Goal: Navigation & Orientation: Find specific page/section

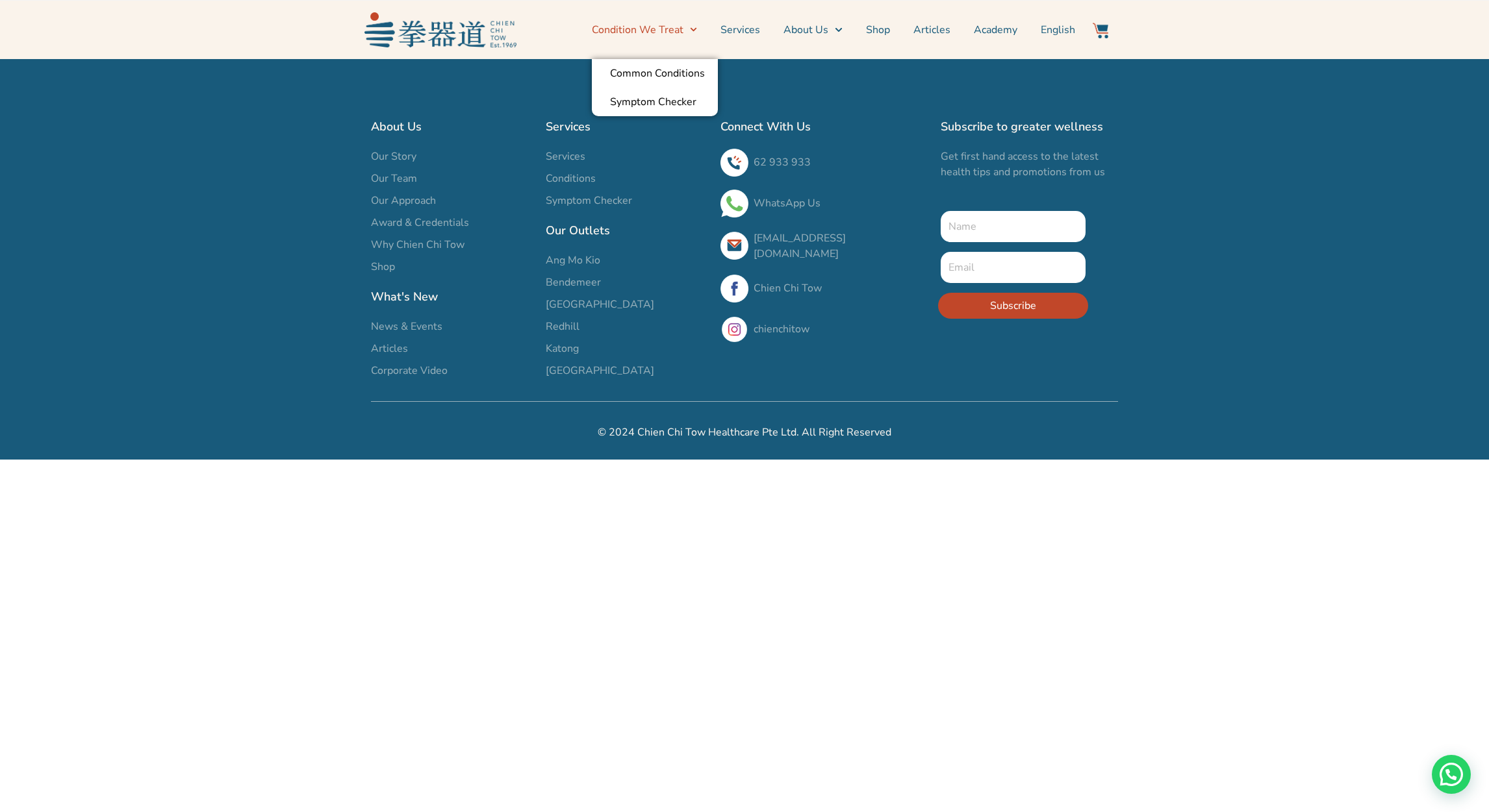
click at [649, 23] on link "Condition We Treat" at bounding box center [644, 30] width 105 height 32
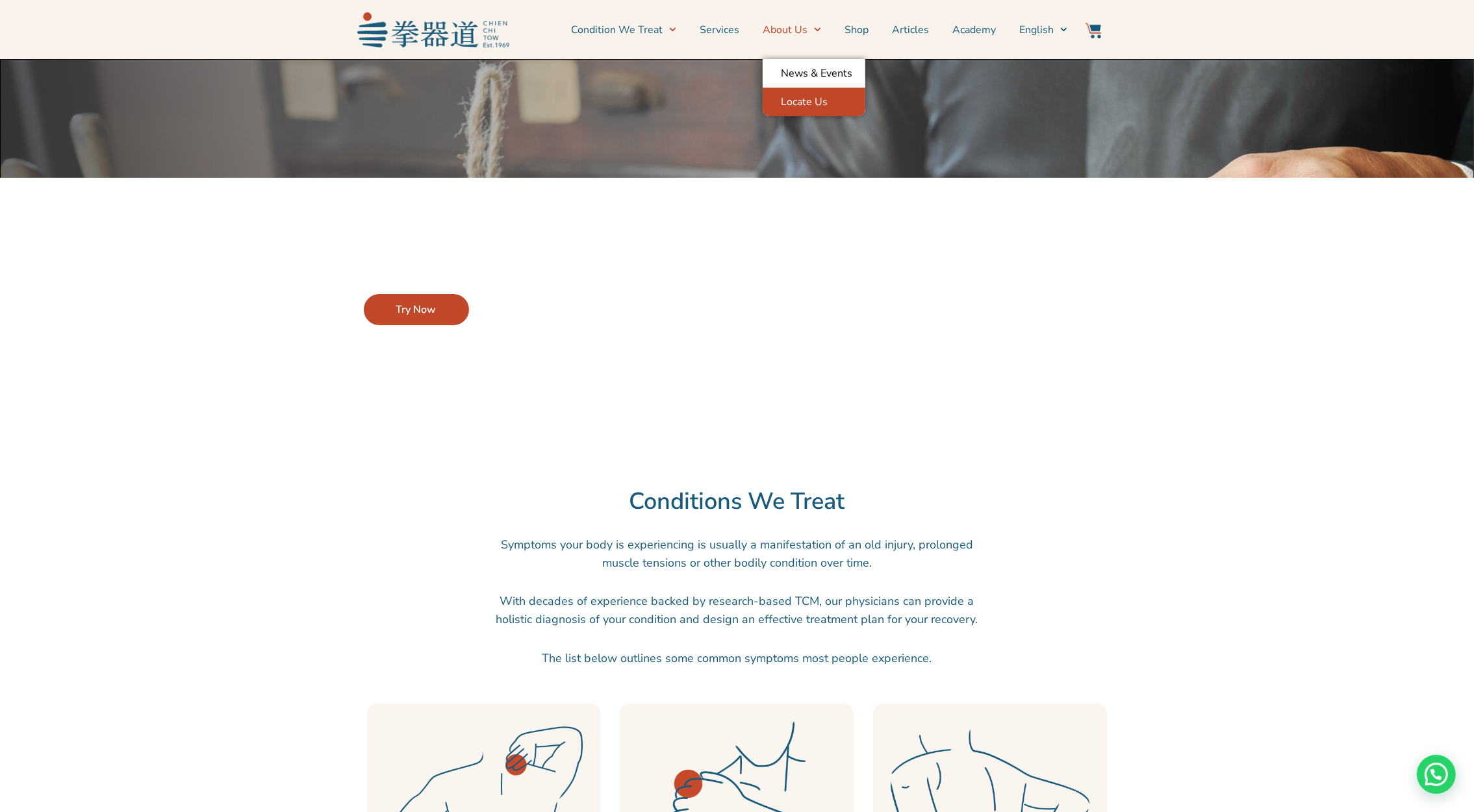
click at [809, 109] on link "Locate Us" at bounding box center [814, 101] width 102 height 28
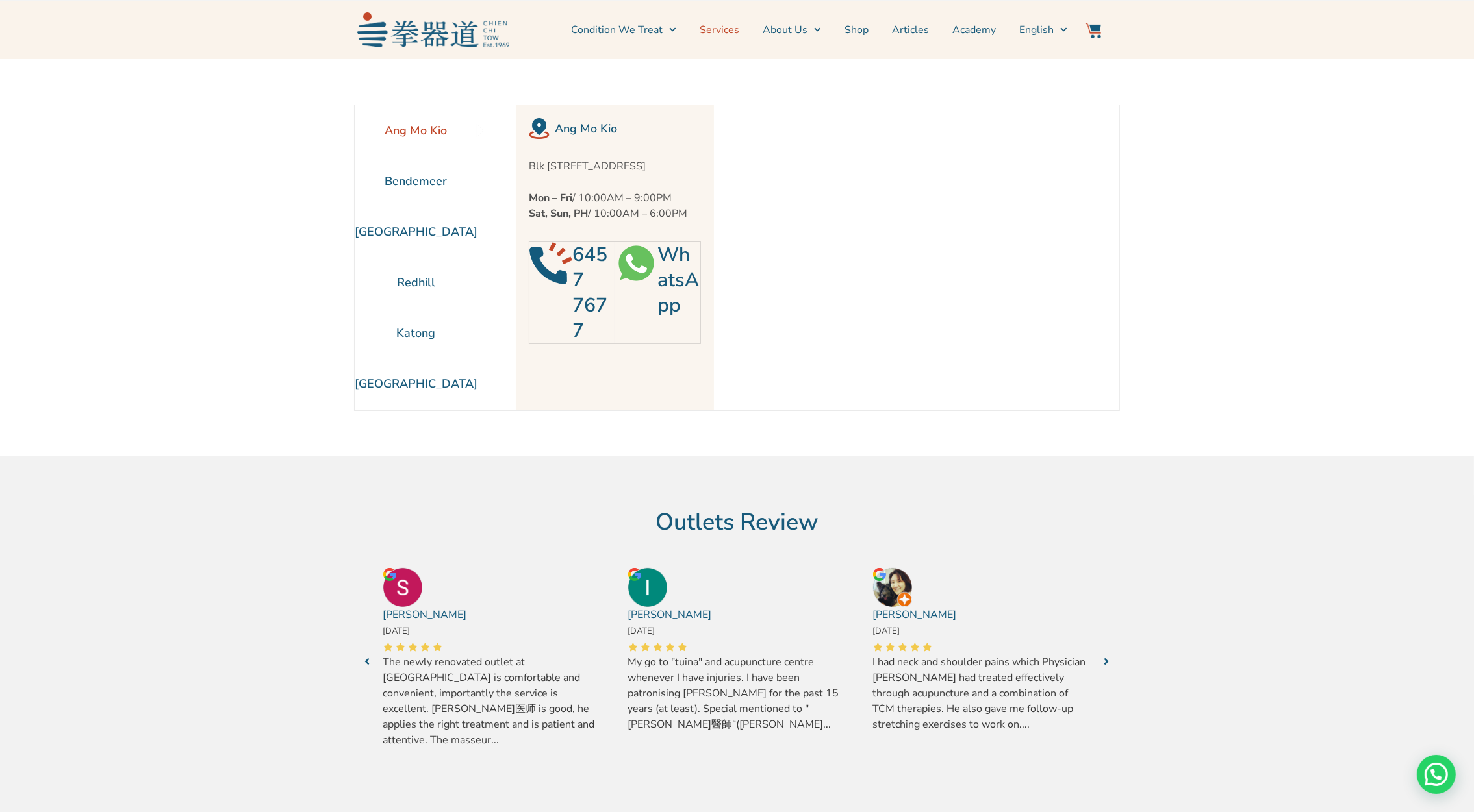
click at [728, 28] on link "Services" at bounding box center [719, 30] width 40 height 32
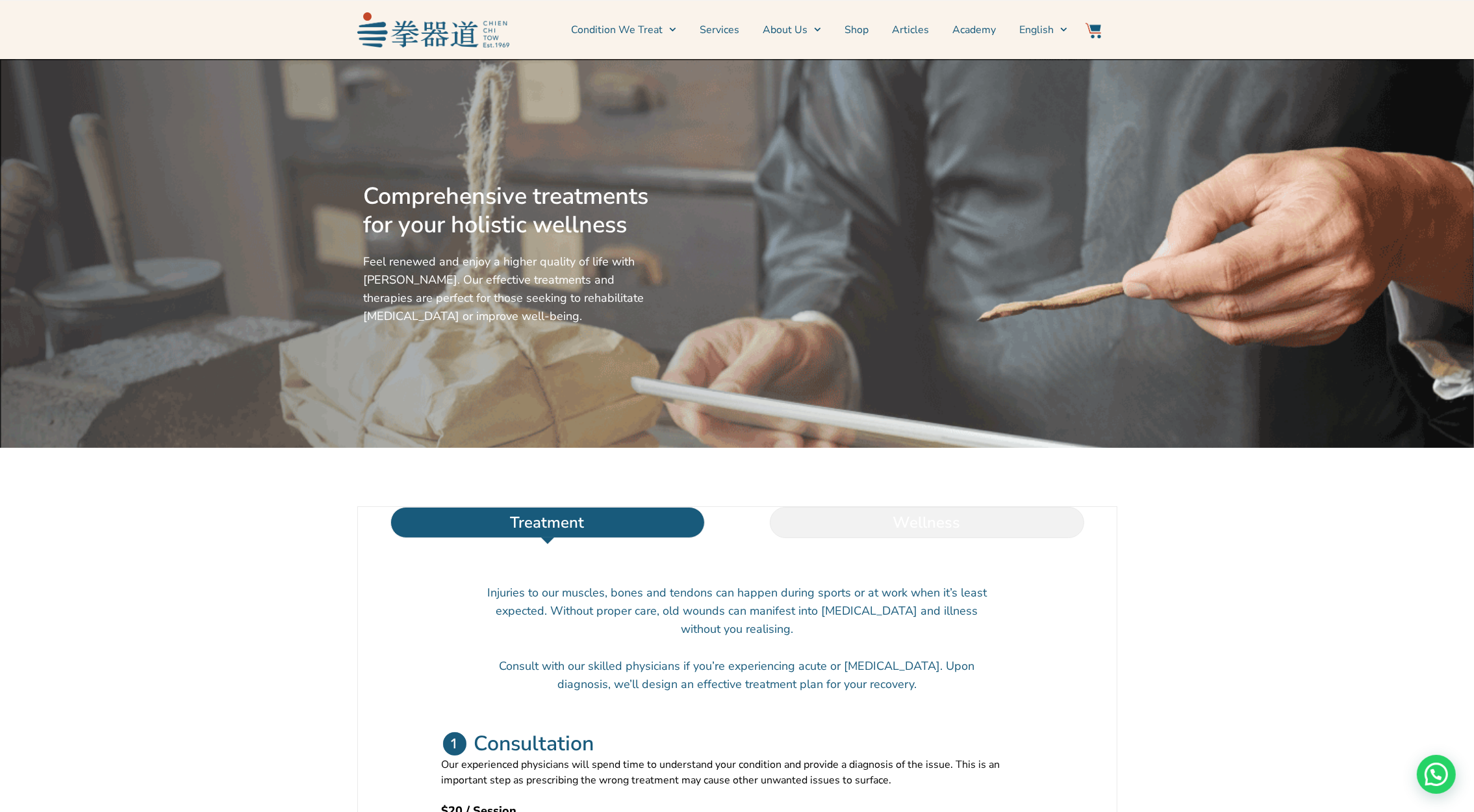
click at [949, 537] on li "Wellness" at bounding box center [928, 522] width 380 height 31
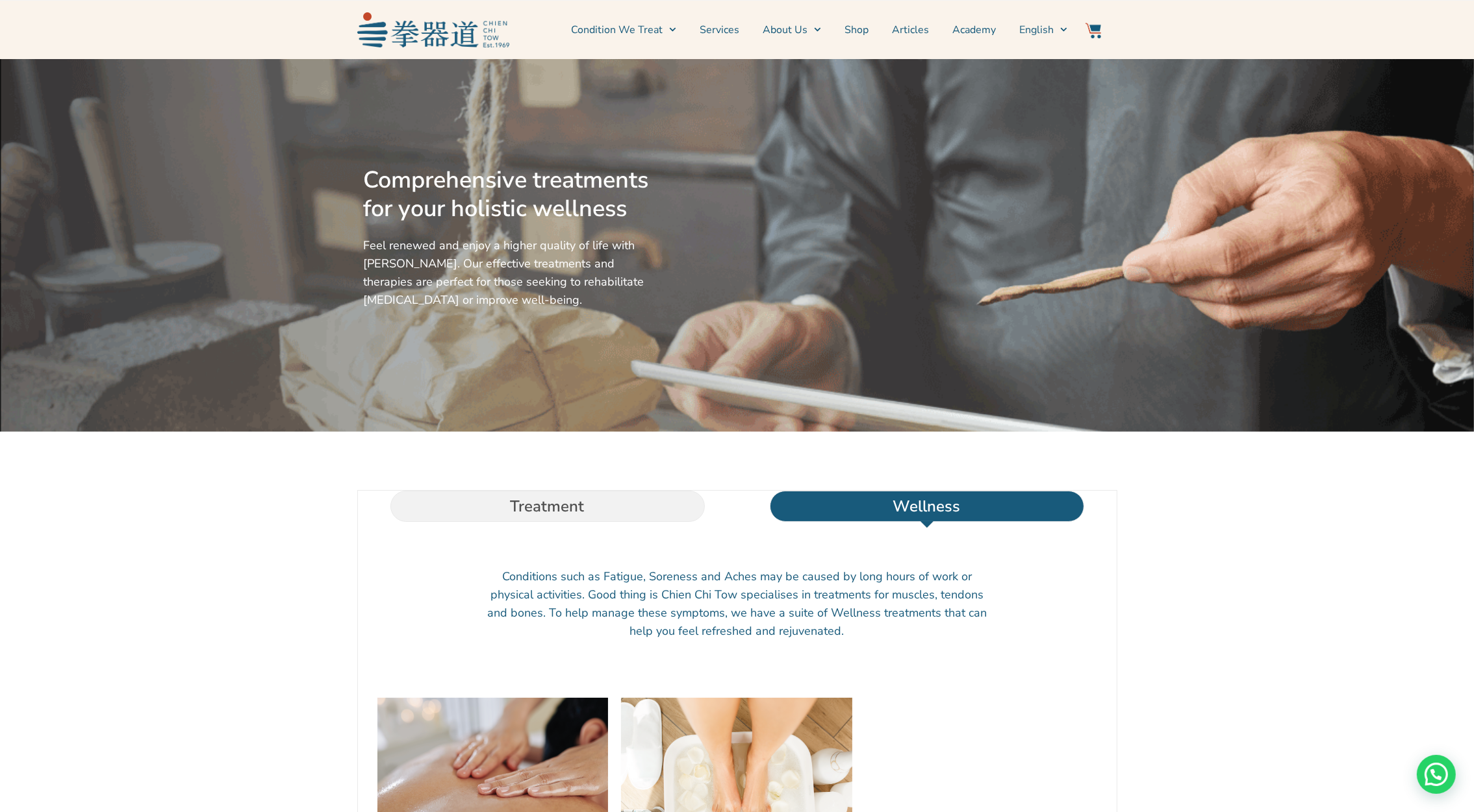
scroll to position [15, 0]
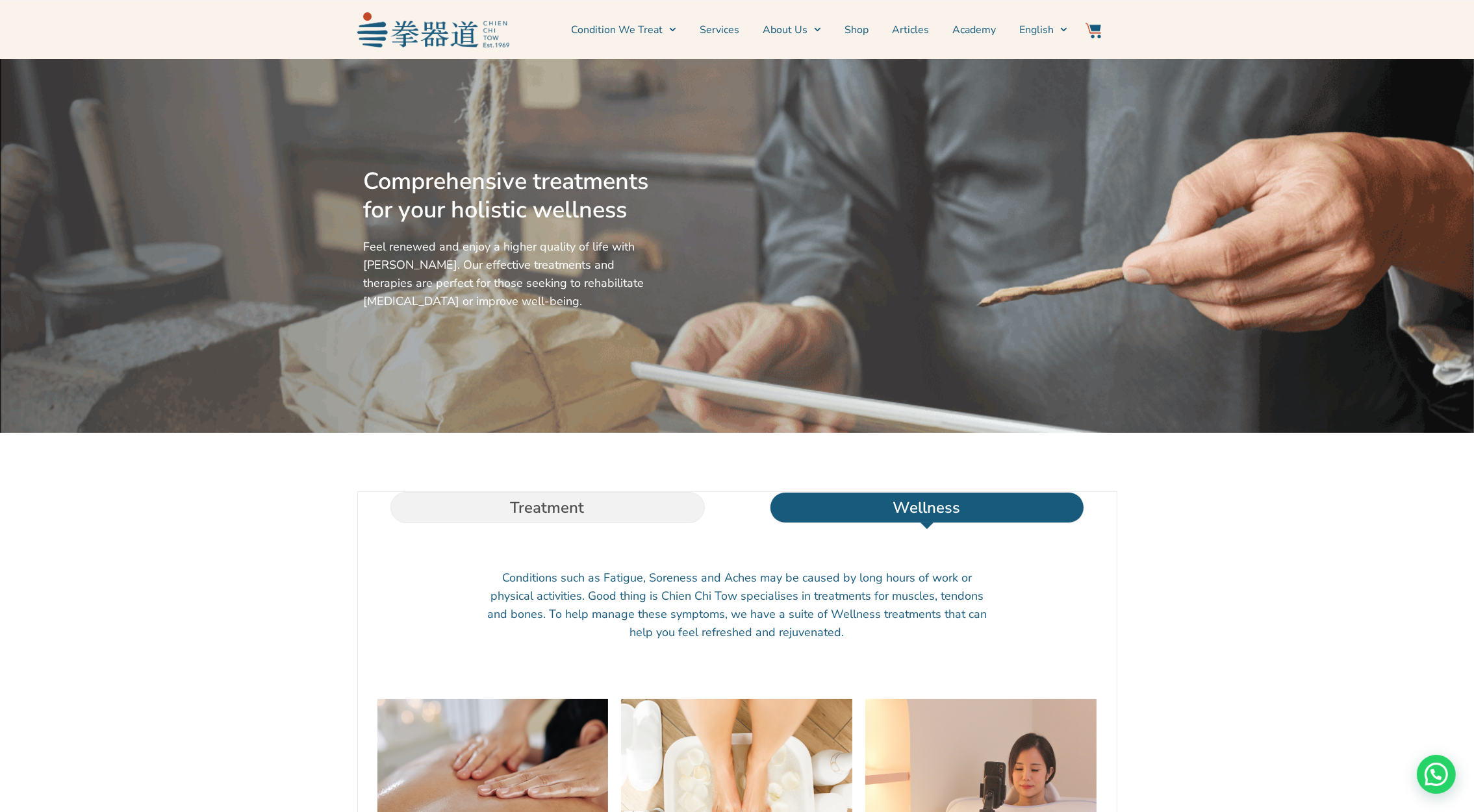
click at [707, 28] on link "Services" at bounding box center [719, 30] width 40 height 32
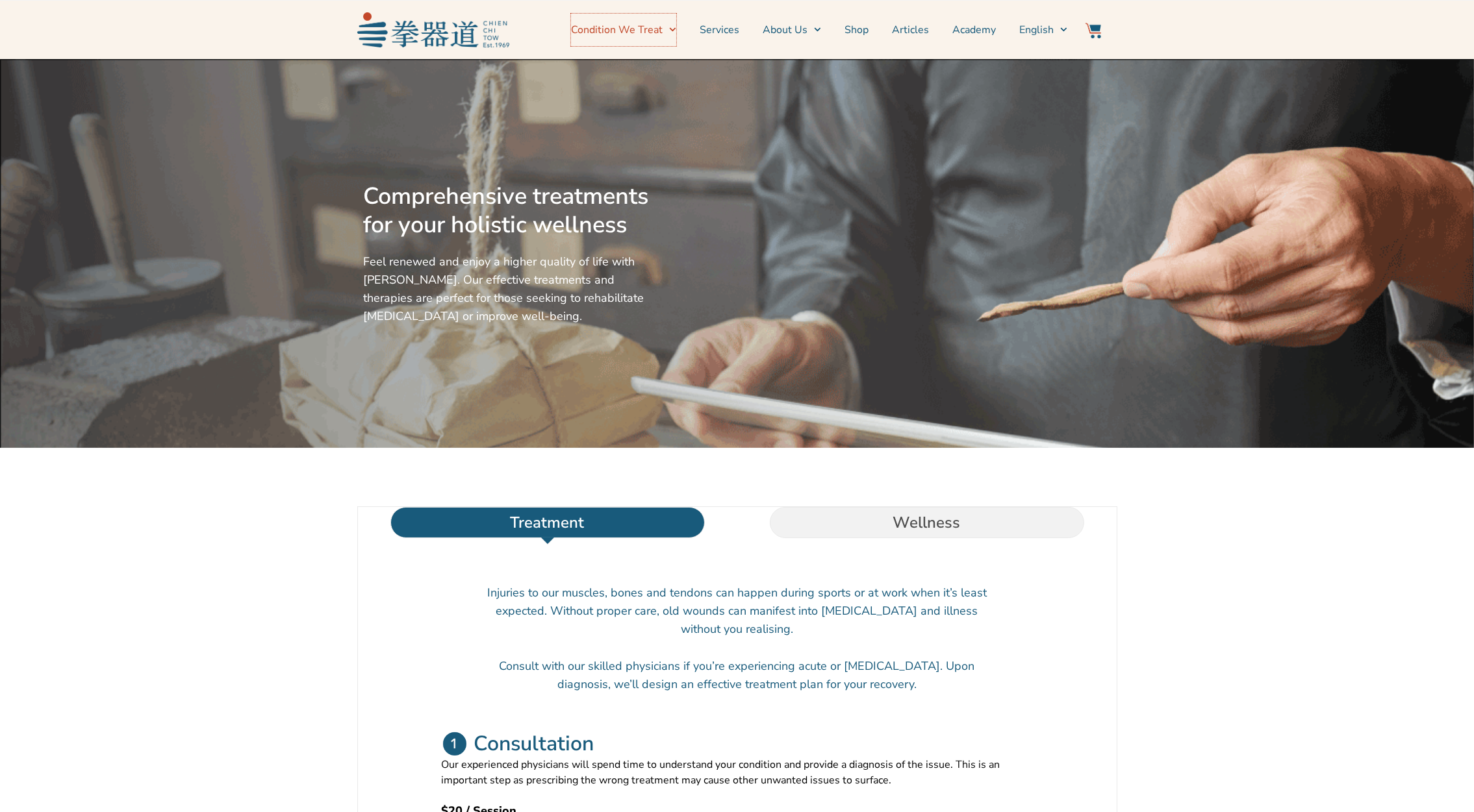
click at [653, 28] on link "Condition We Treat" at bounding box center [624, 30] width 106 height 32
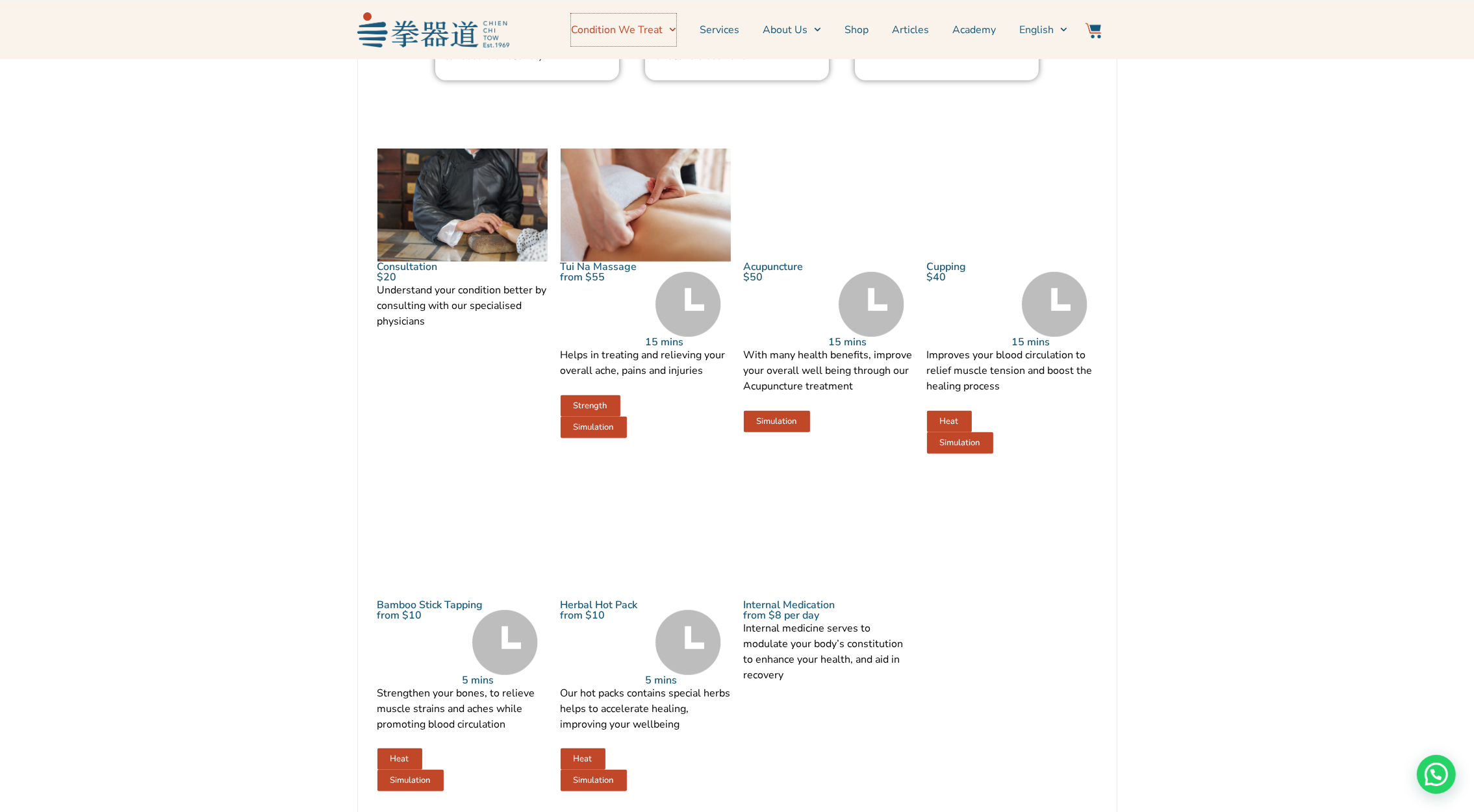
scroll to position [1333, 0]
